Goal: Task Accomplishment & Management: Manage account settings

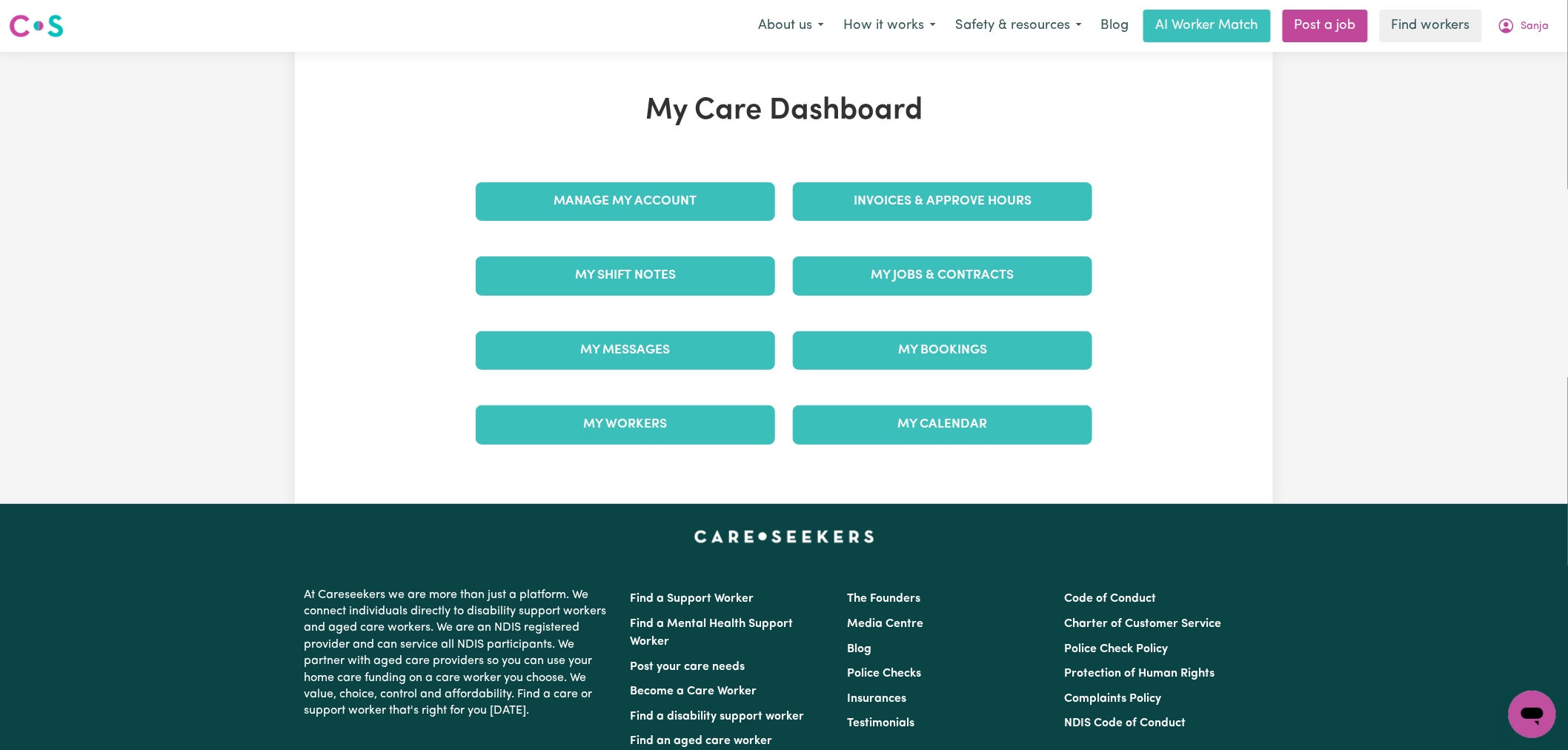
click at [887, 216] on link "Invoices & Approve Hours" at bounding box center [943, 202] width 300 height 39
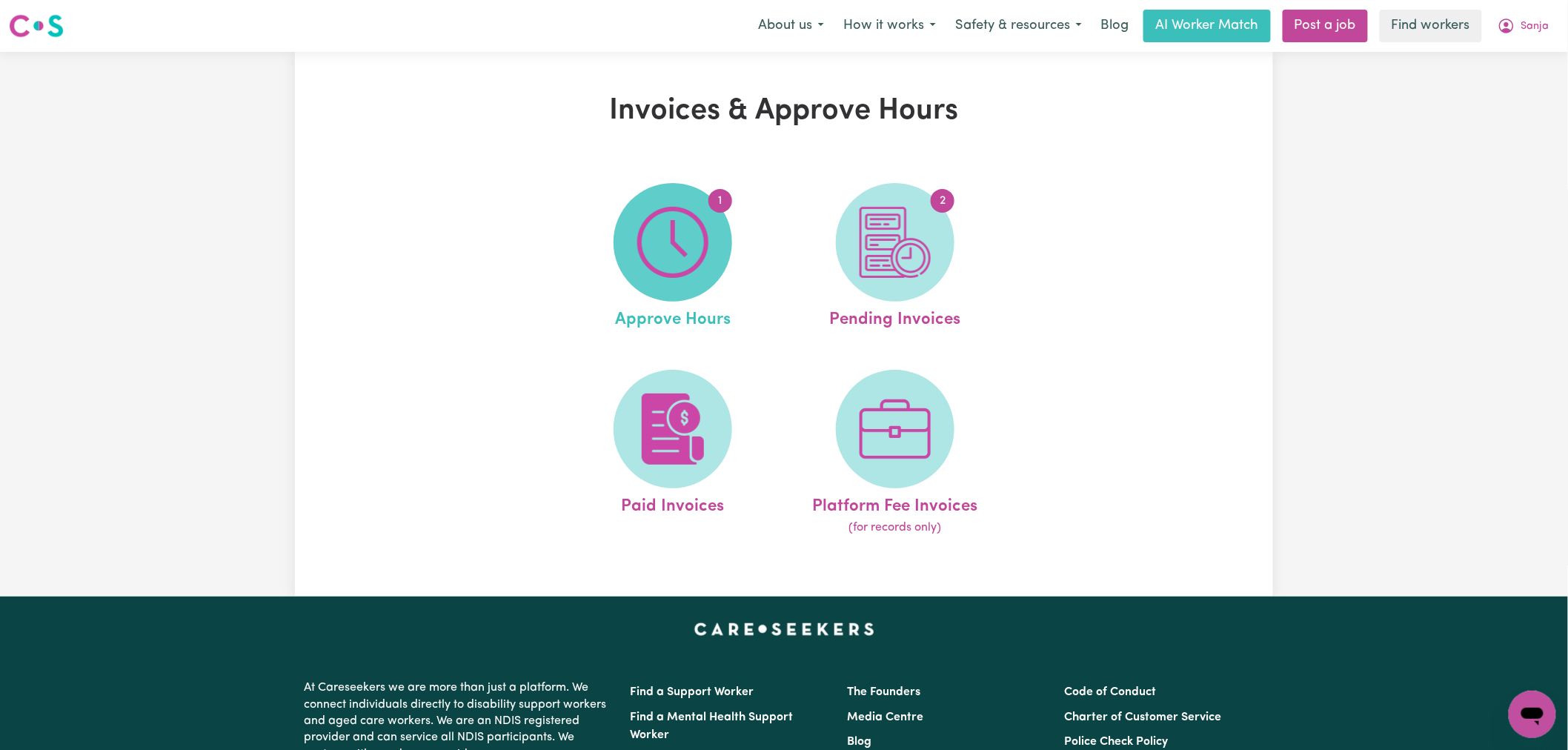
click at [720, 235] on span "1" at bounding box center [673, 242] width 119 height 119
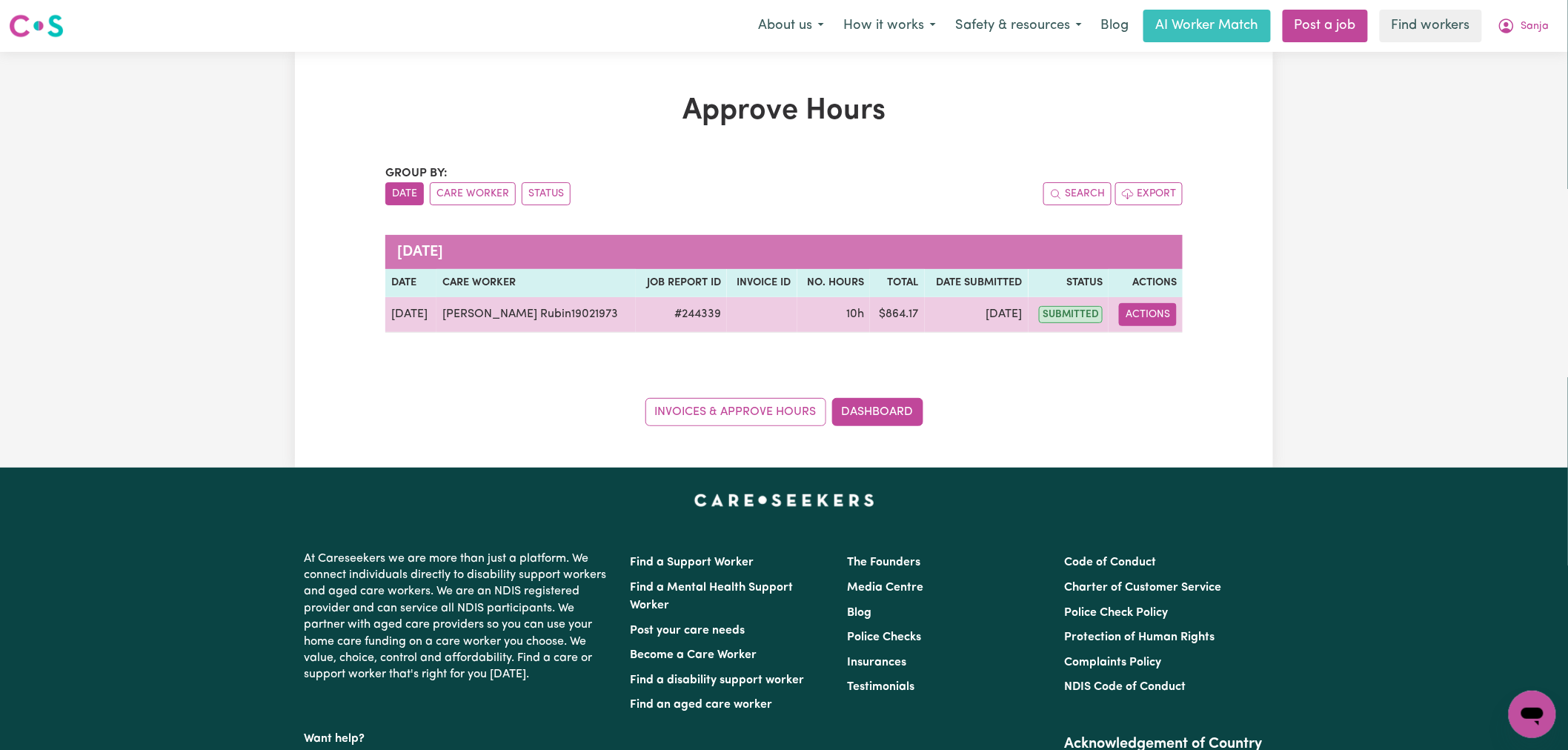
click at [1149, 317] on button "Actions" at bounding box center [1147, 314] width 58 height 23
click at [1187, 347] on link "View Job Report" at bounding box center [1190, 349] width 127 height 30
select select "pm"
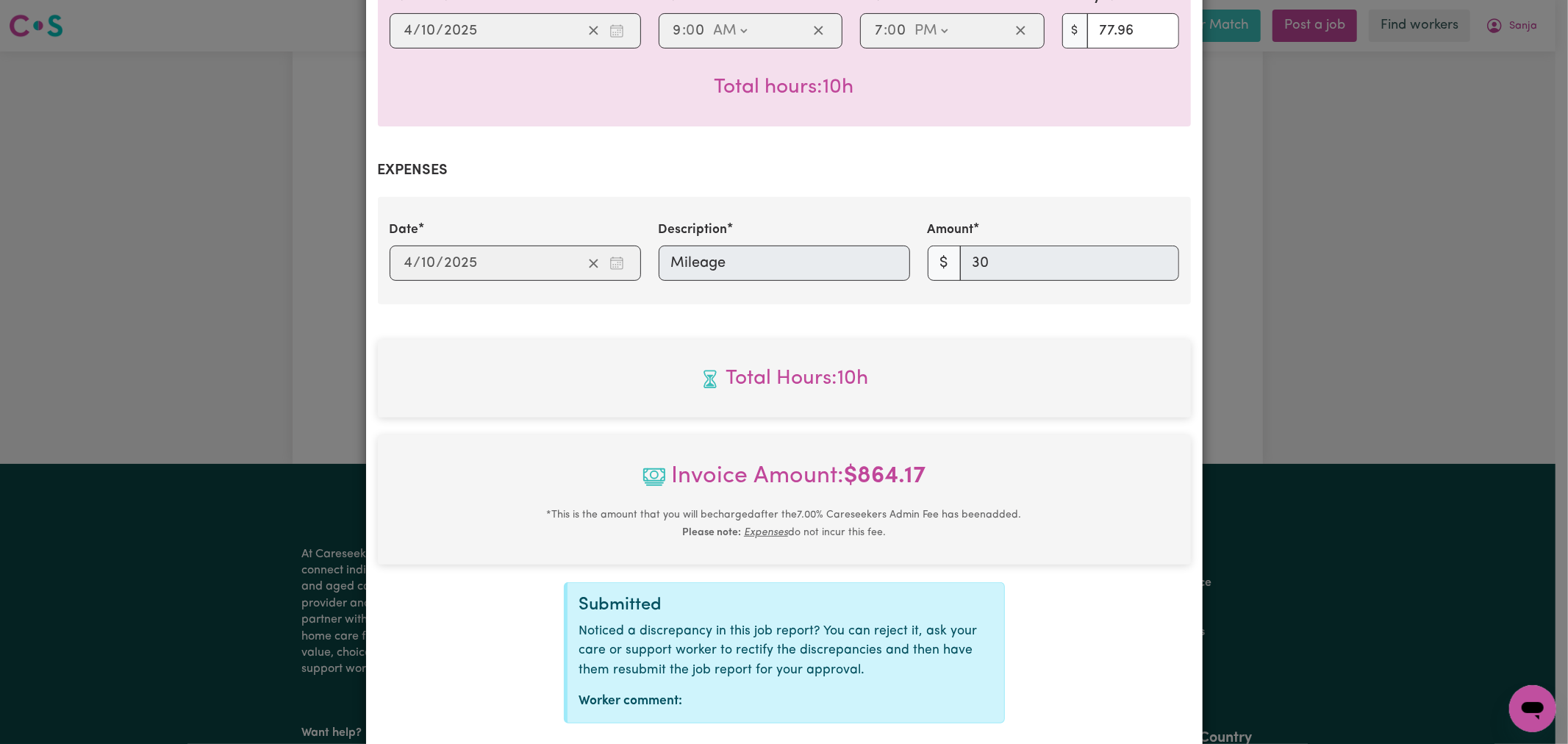
scroll to position [479, 0]
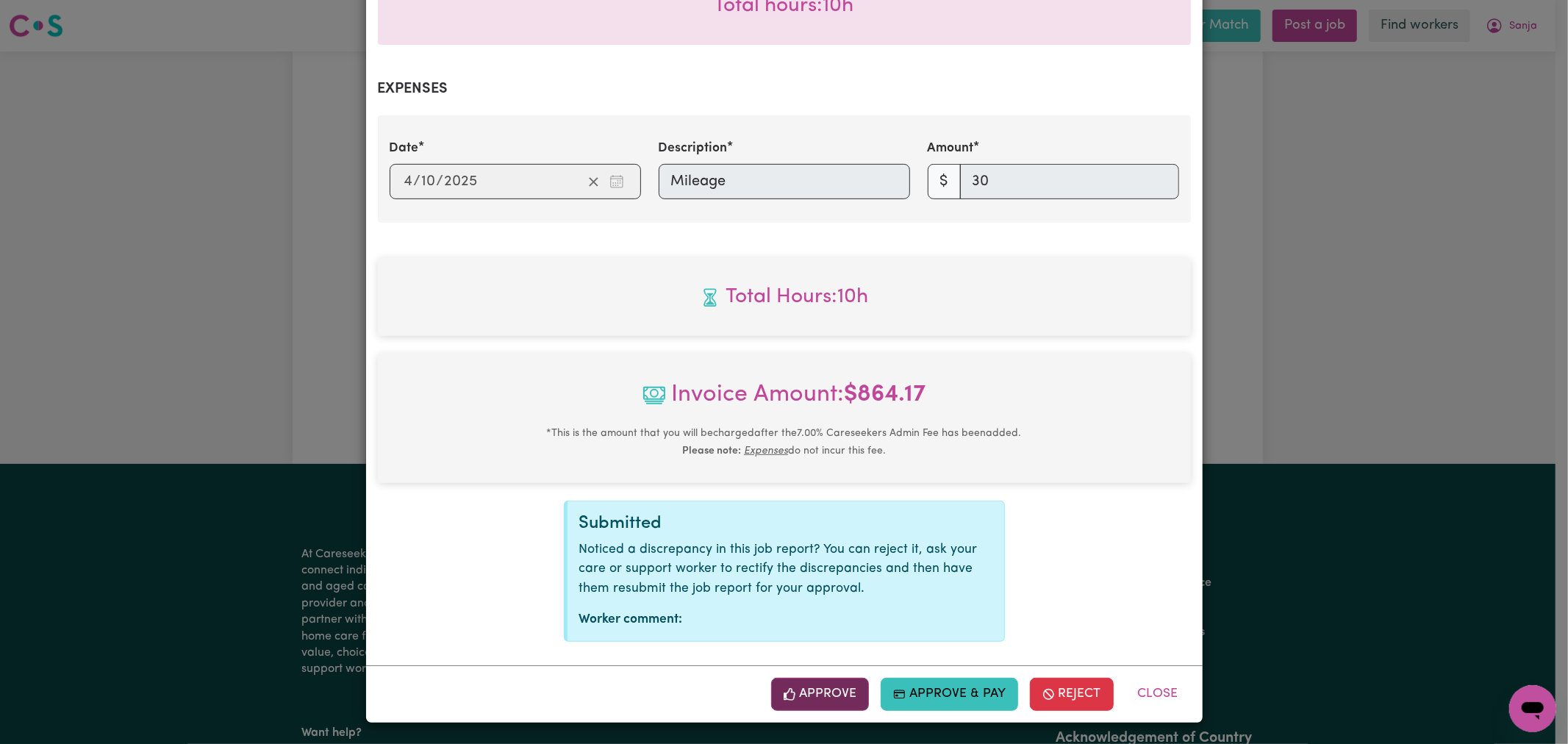
click at [797, 697] on button "Approve" at bounding box center [820, 694] width 99 height 33
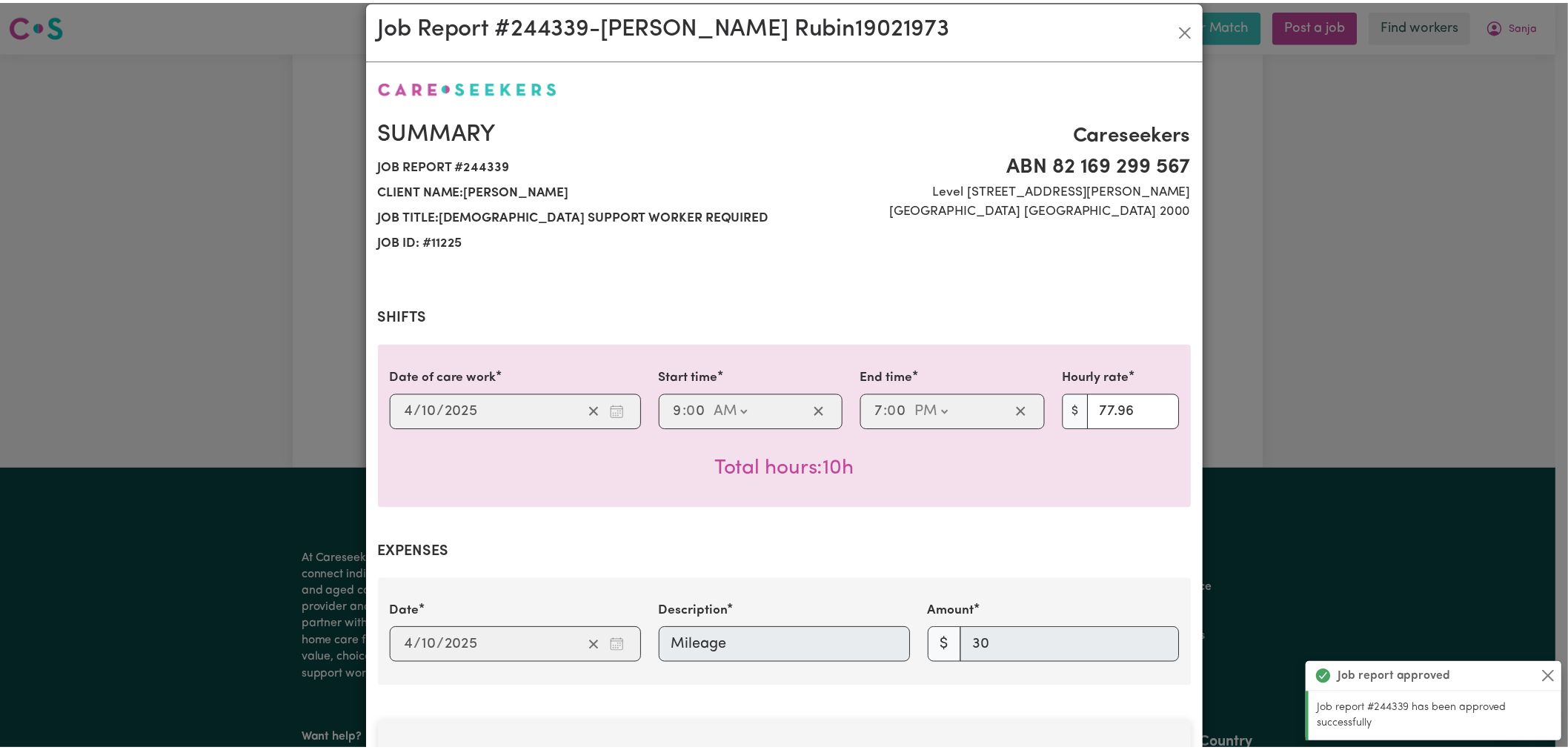
scroll to position [0, 0]
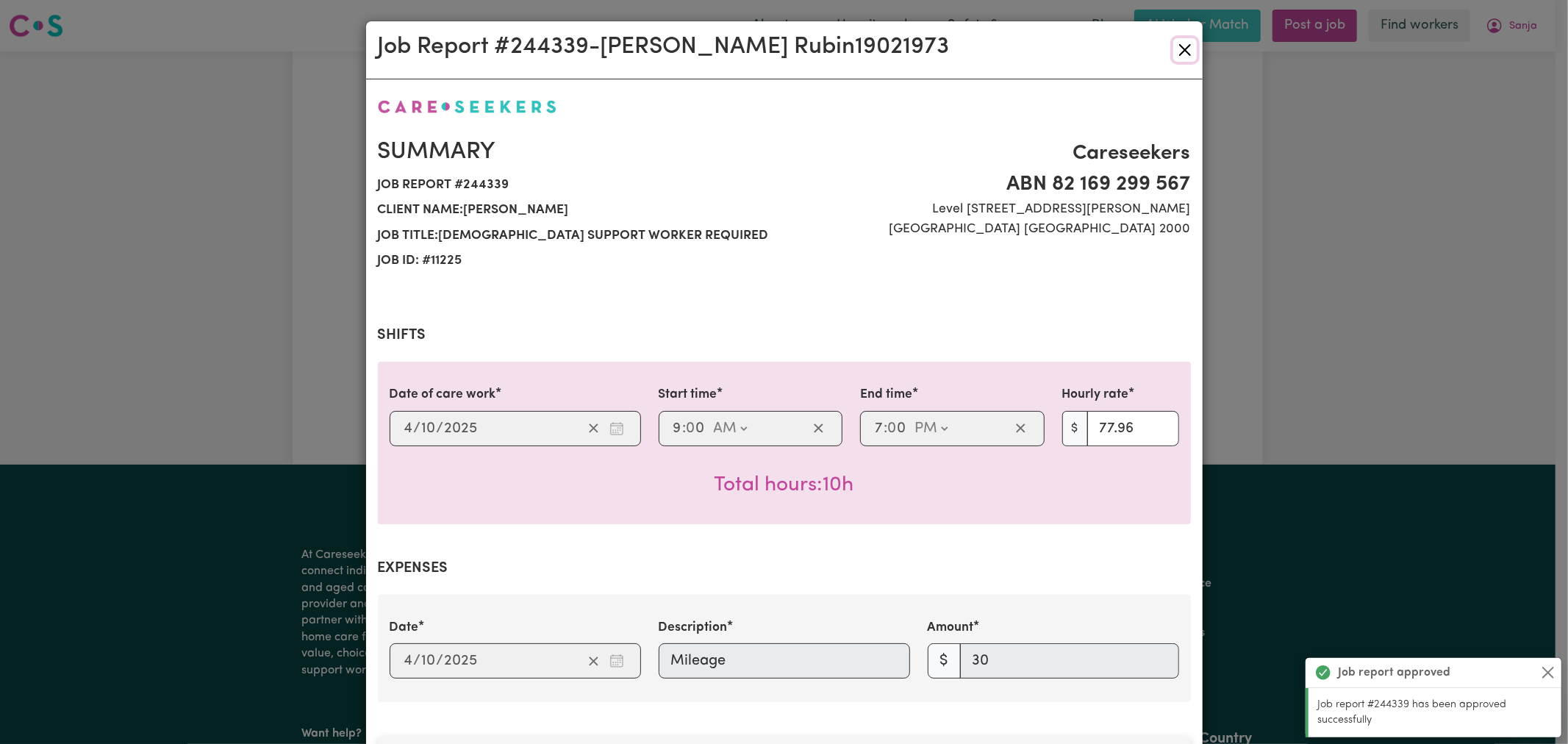
click at [1186, 47] on button "Close" at bounding box center [1186, 50] width 24 height 24
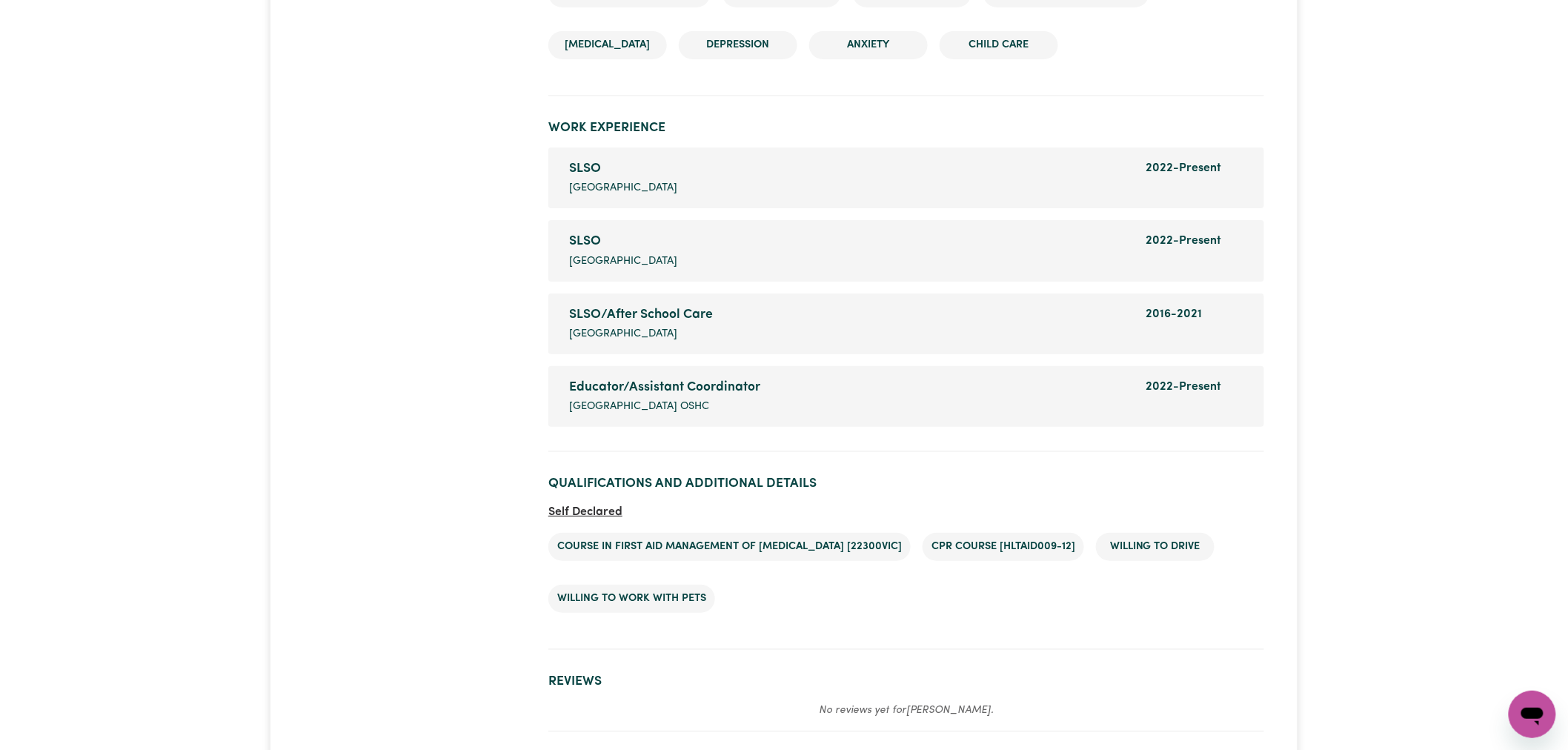
scroll to position [2635, 0]
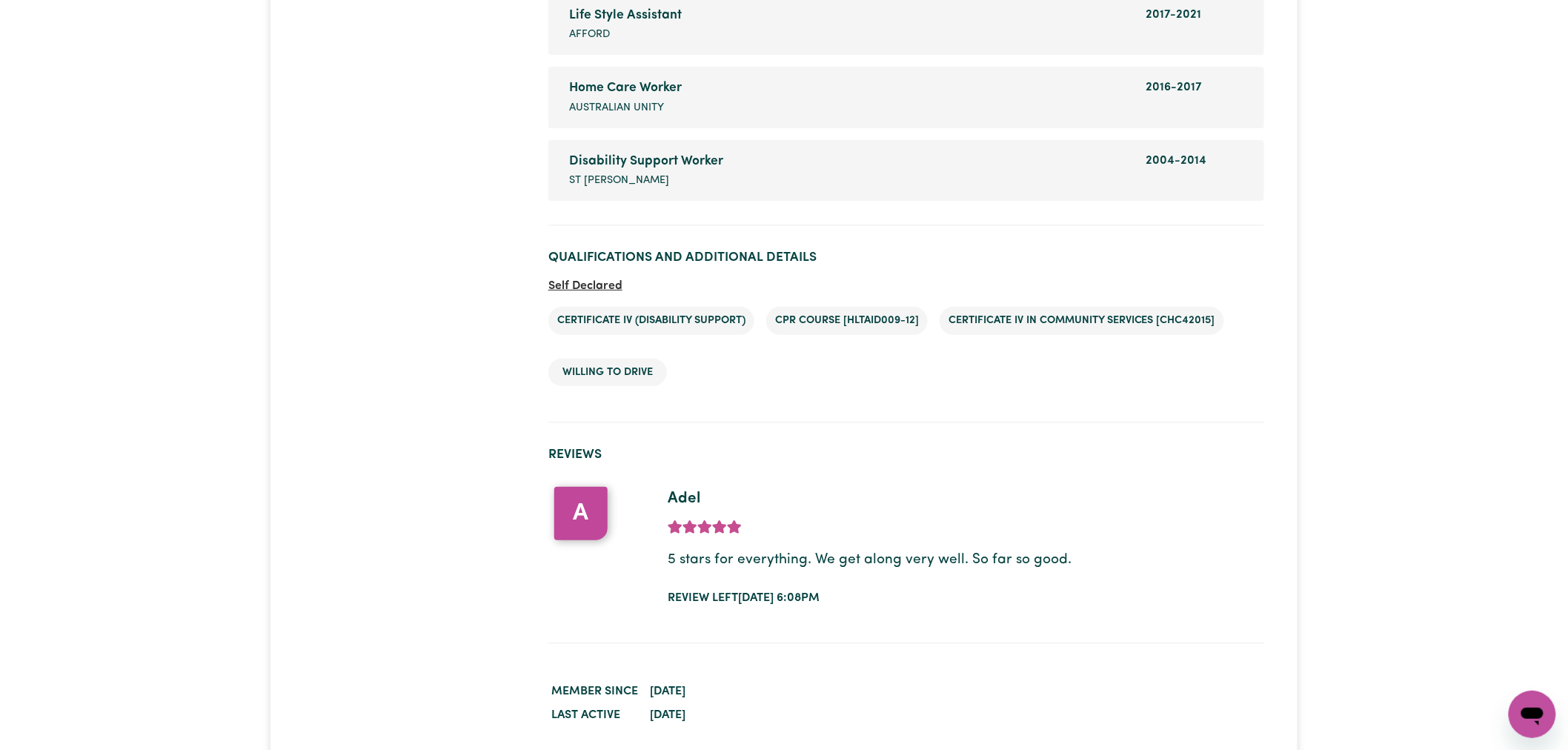
scroll to position [2388, 0]
